Goal: Information Seeking & Learning: Find specific page/section

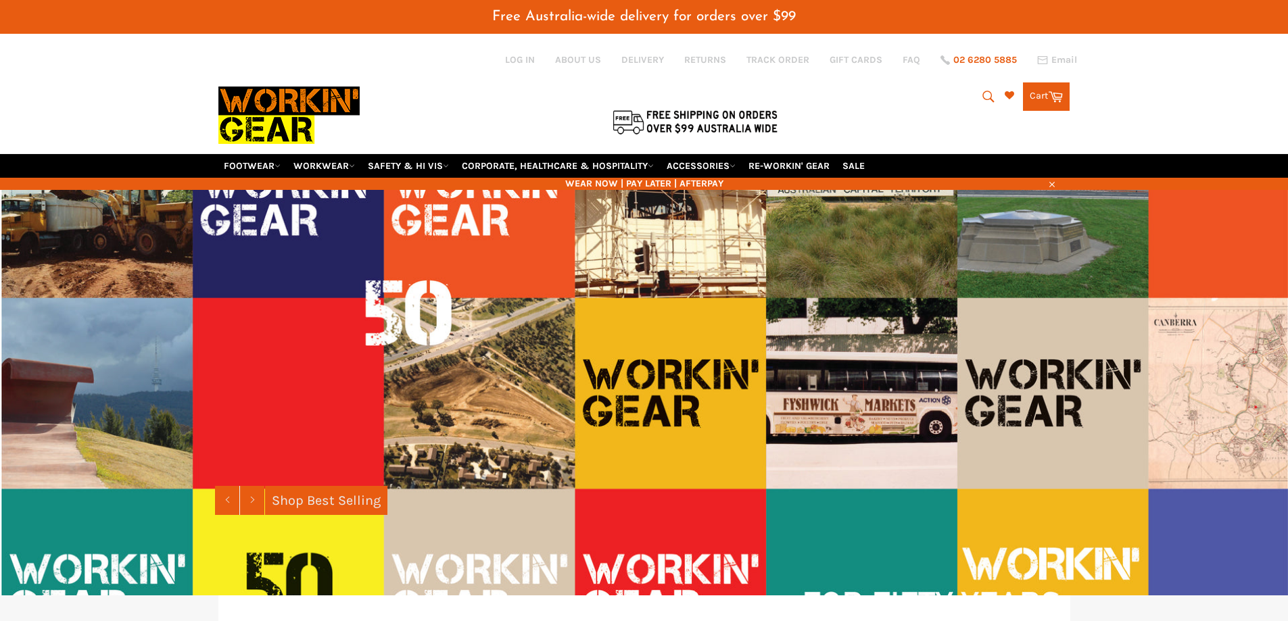
click at [986, 60] on span "02 6280 5885" at bounding box center [985, 59] width 64 height 9
click at [983, 93] on icon "submit" at bounding box center [988, 96] width 15 height 15
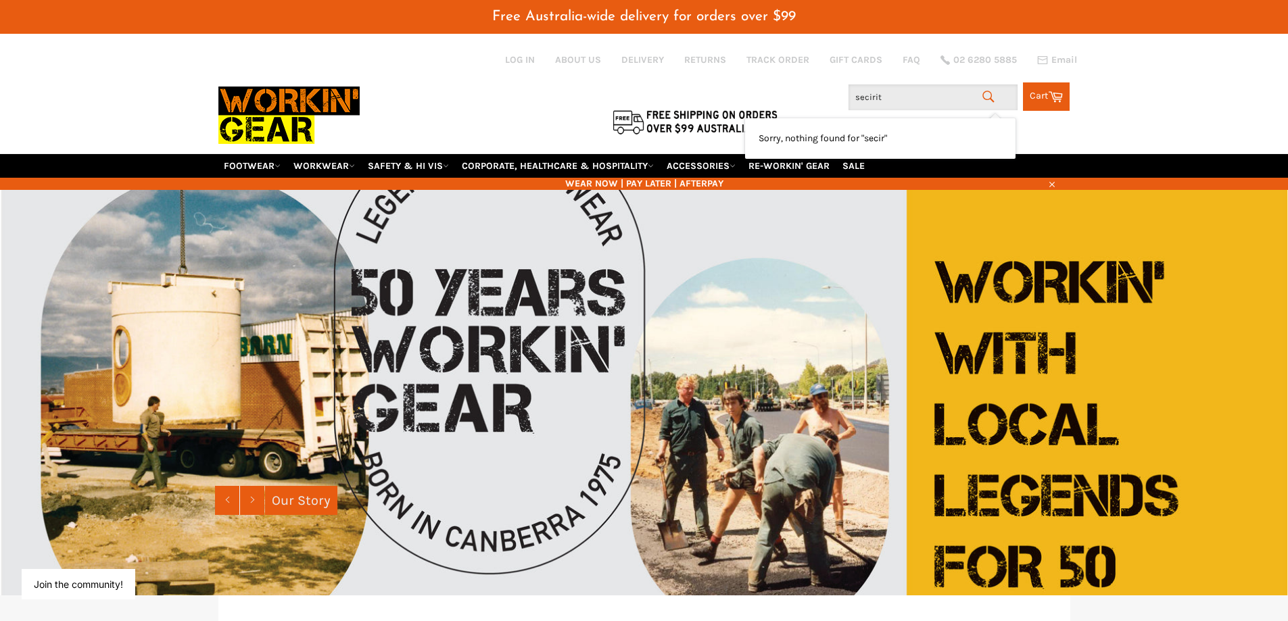
type input "secirity"
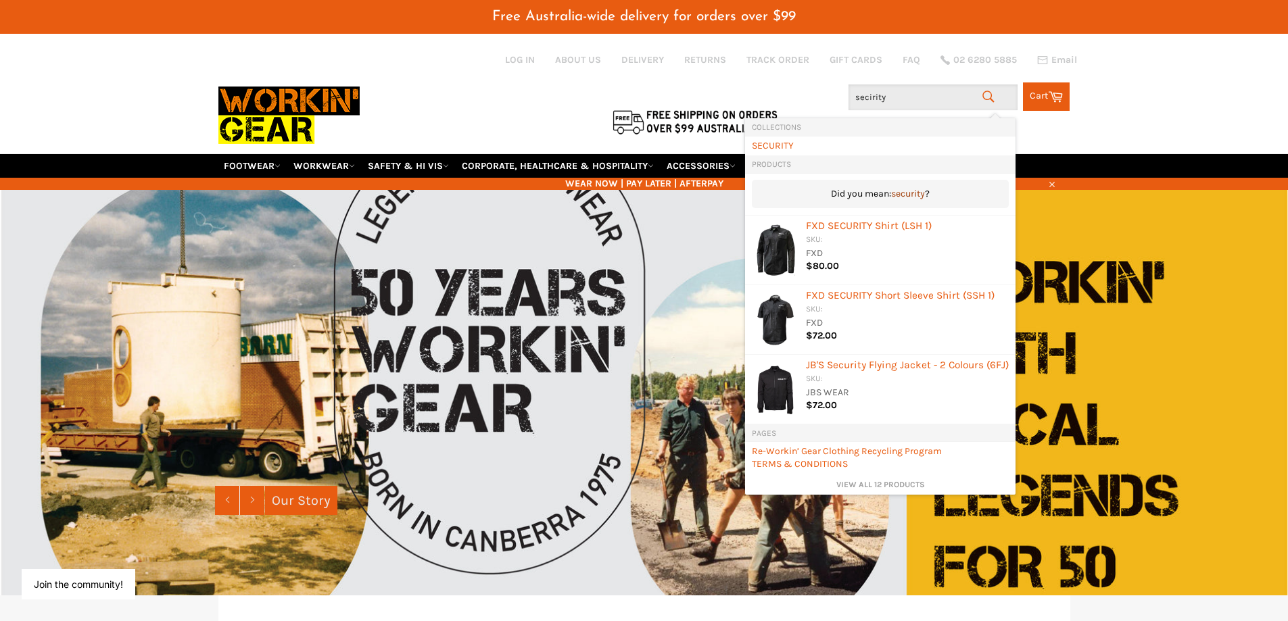
click at [916, 195] on link "security" at bounding box center [908, 194] width 34 height 15
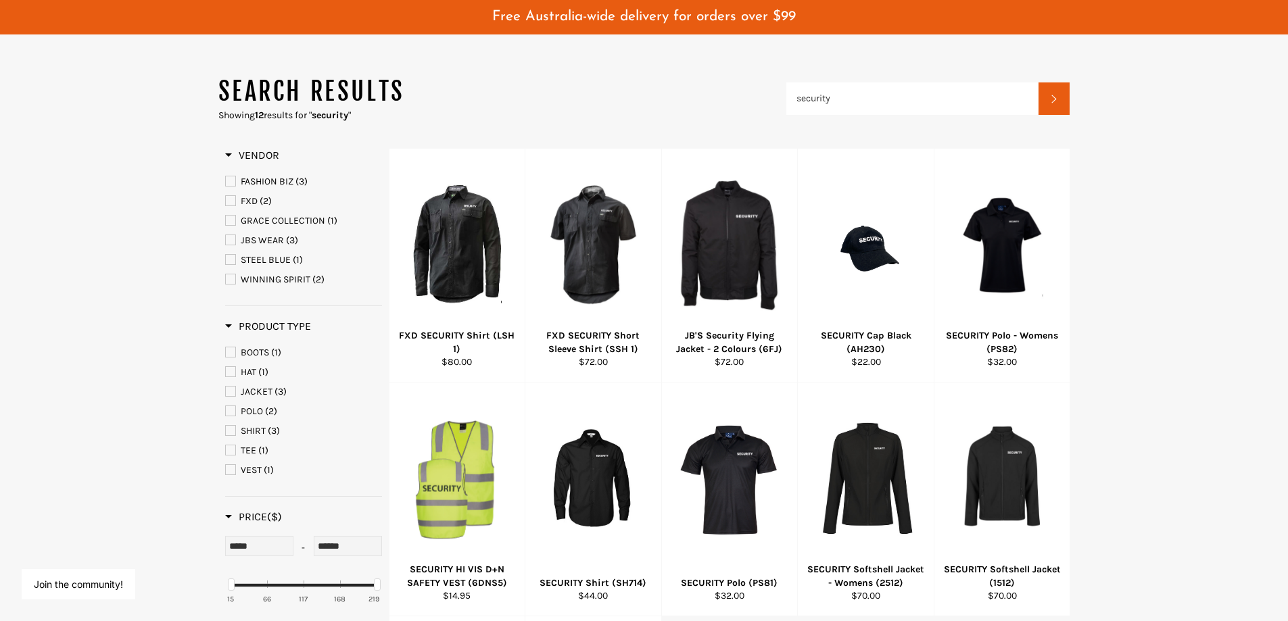
scroll to position [135, 0]
